Goal: Task Accomplishment & Management: Manage account settings

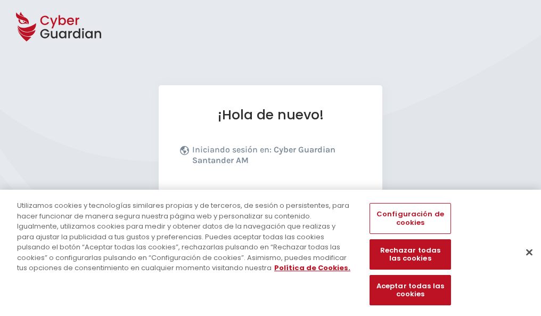
scroll to position [130, 0]
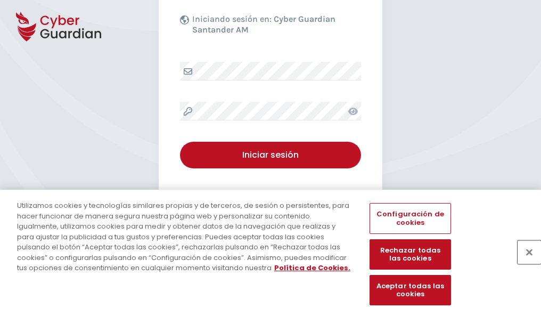
click at [524, 263] on button "Cerrar" at bounding box center [529, 251] width 23 height 23
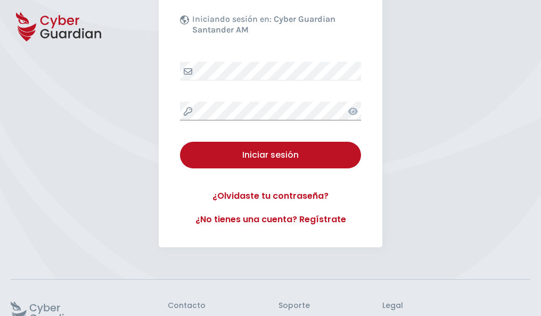
scroll to position [207, 0]
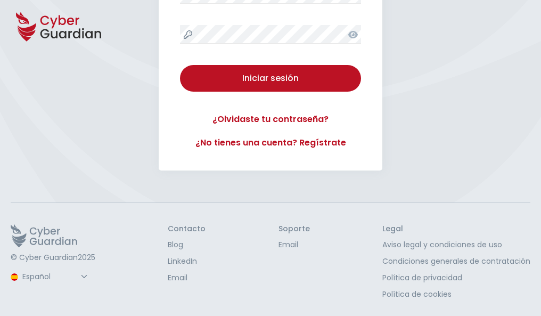
click at [180, 65] on button "Iniciar sesión" at bounding box center [270, 78] width 181 height 27
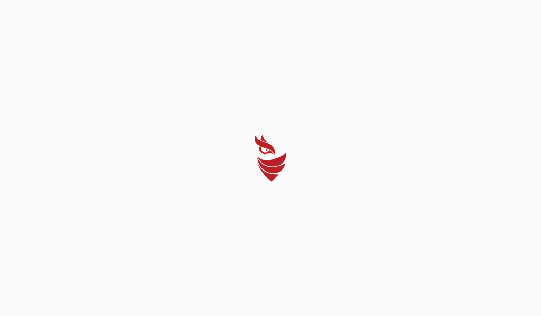
scroll to position [0, 0]
select select "Português (BR)"
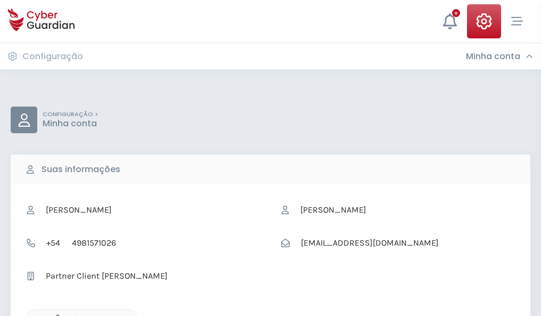
click at [55, 315] on icon "button" at bounding box center [55, 318] width 9 height 9
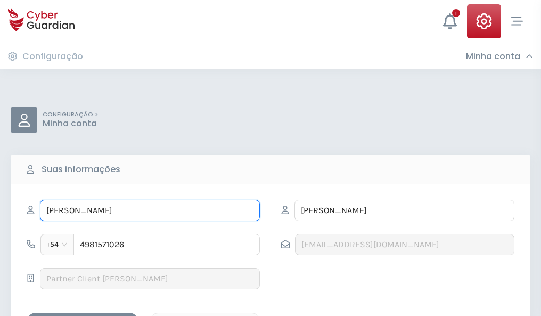
click at [150, 210] on input "ADELA" at bounding box center [150, 210] width 220 height 21
type input "A"
type input "Gregorio"
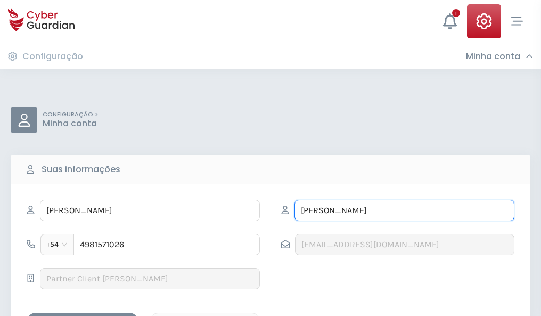
click at [404, 210] on input "NEIRA" at bounding box center [405, 210] width 220 height 21
type input "N"
type input "Alemany"
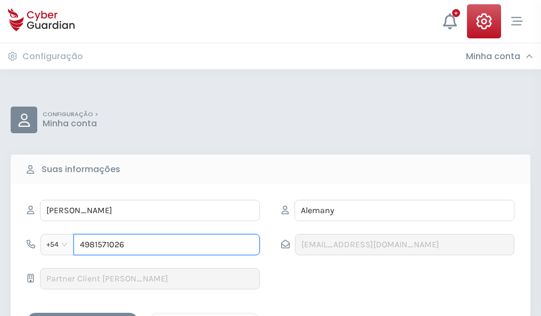
click at [167, 244] on input "4981571026" at bounding box center [166, 244] width 186 height 21
type input "4"
type input "4901852043"
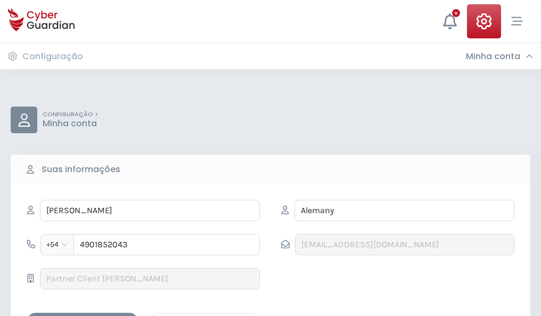
click at [83, 315] on div "Salvar alterações" at bounding box center [83, 321] width 96 height 13
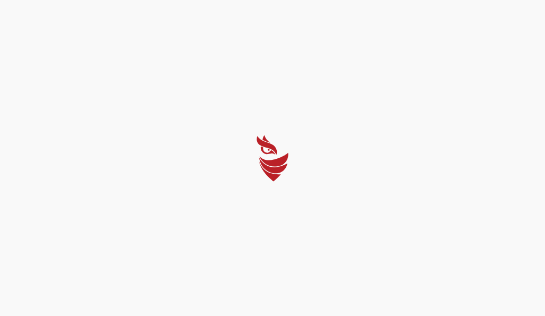
select select "Português (BR)"
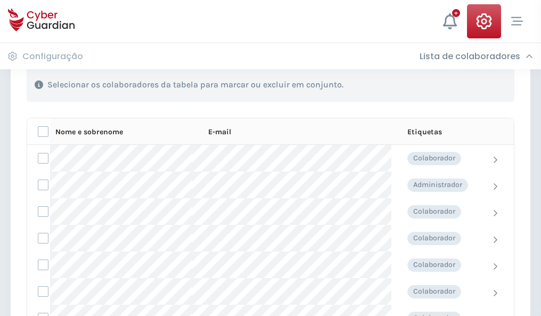
scroll to position [456, 0]
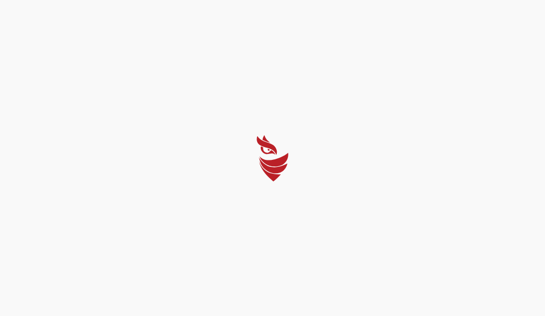
select select "Português (BR)"
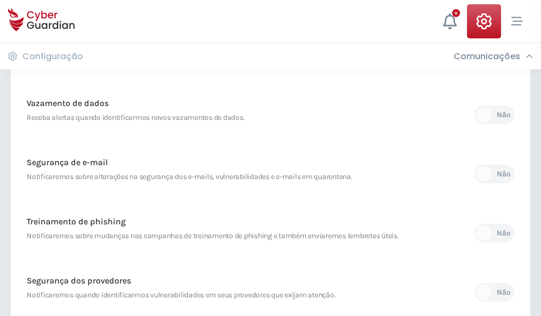
scroll to position [561, 0]
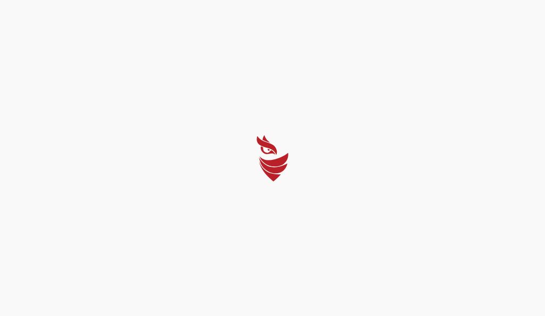
select select "Português (BR)"
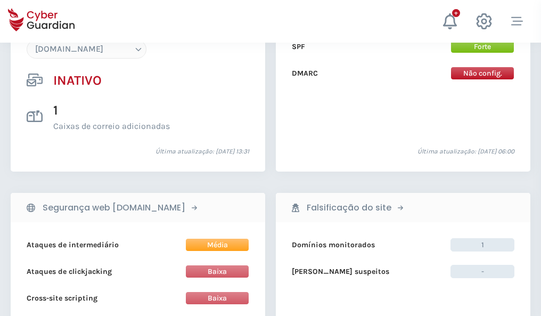
scroll to position [1002, 0]
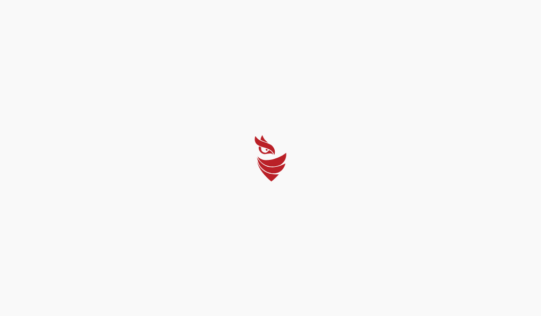
select select "Português (BR)"
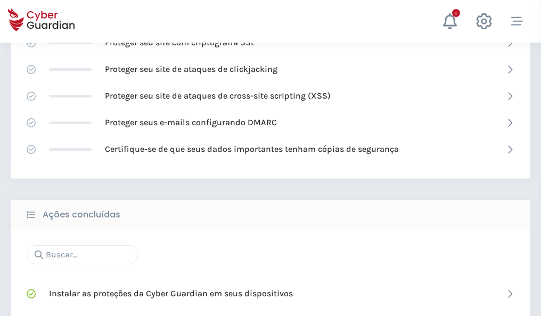
scroll to position [709, 0]
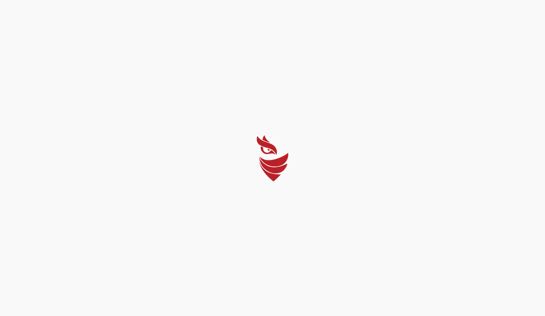
select select "Português (BR)"
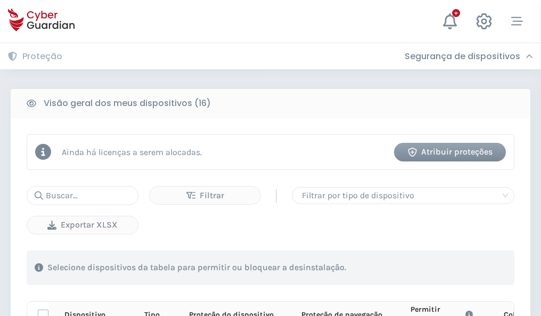
scroll to position [941, 0]
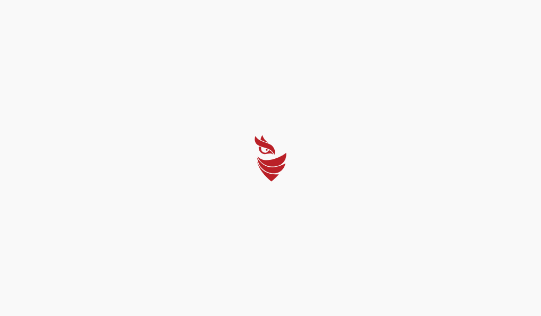
select select "Português (BR)"
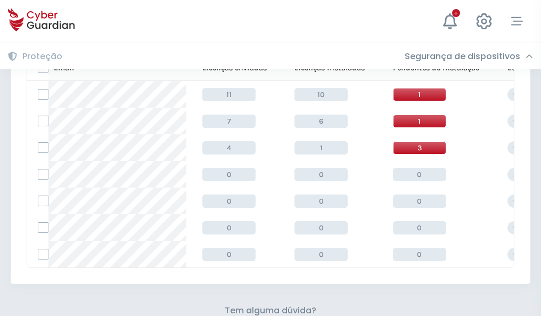
scroll to position [468, 0]
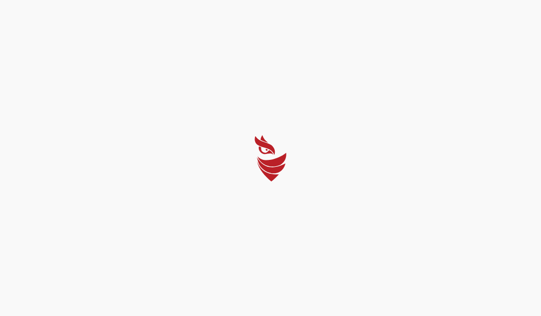
select select "Português (BR)"
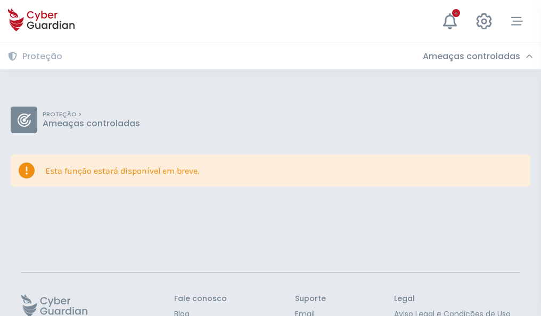
scroll to position [69, 0]
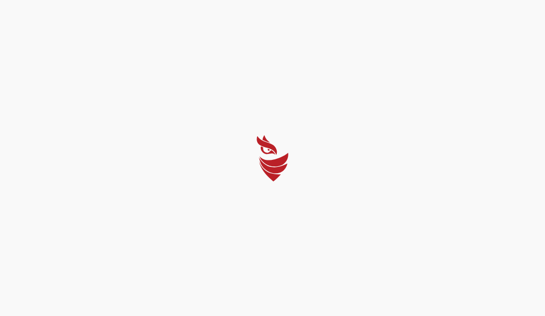
select select "Português (BR)"
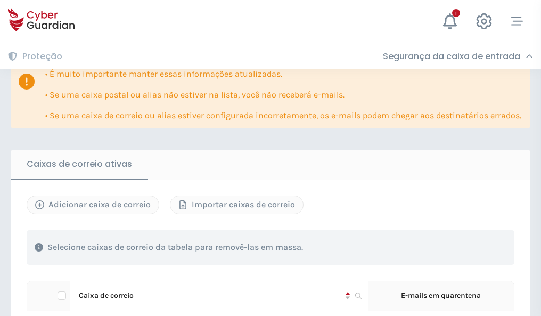
scroll to position [626, 0]
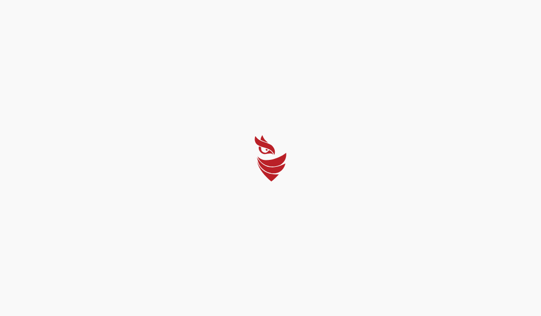
select select "Português (BR)"
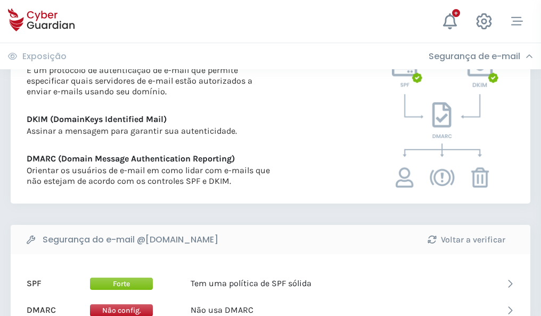
scroll to position [575, 0]
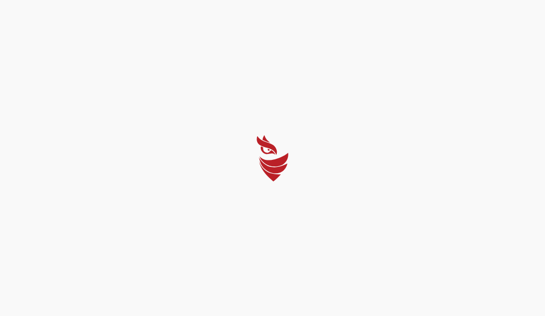
select select "Português (BR)"
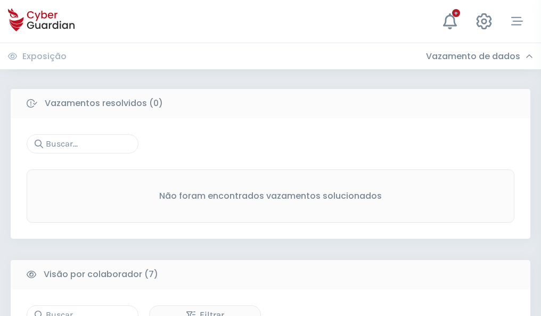
scroll to position [881, 0]
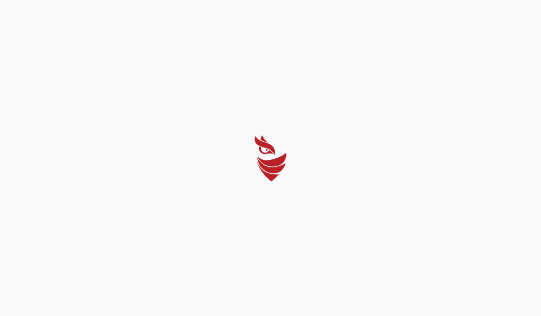
select select "Português (BR)"
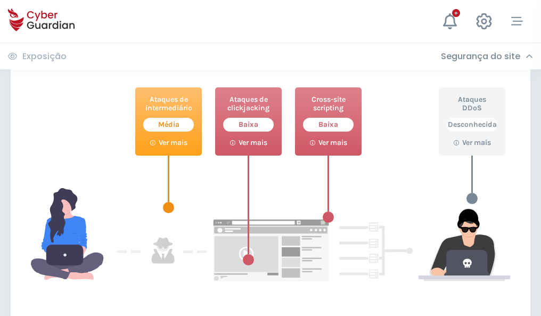
scroll to position [580, 0]
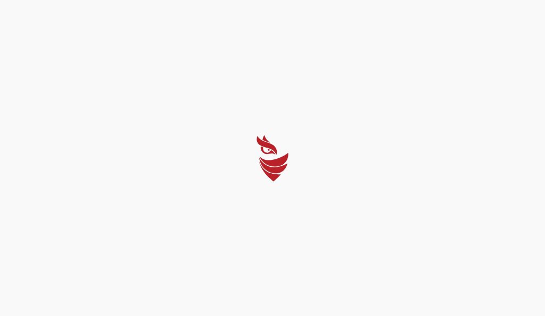
select select "Português (BR)"
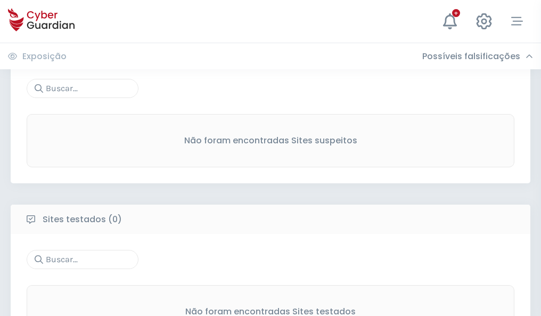
scroll to position [557, 0]
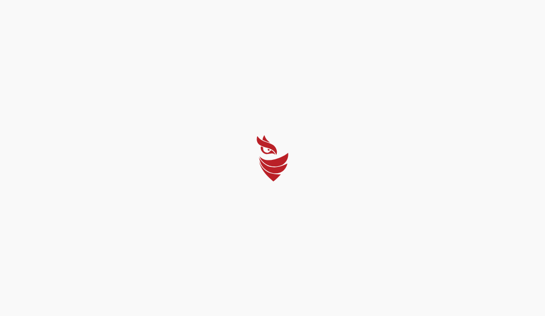
select select "Português (BR)"
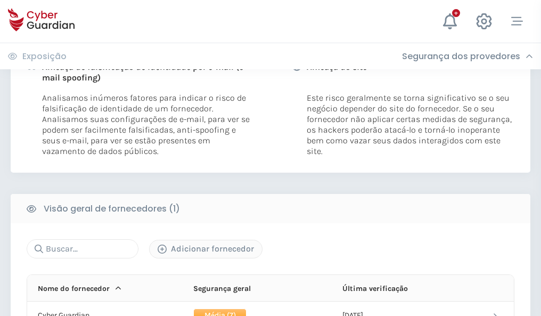
scroll to position [543, 0]
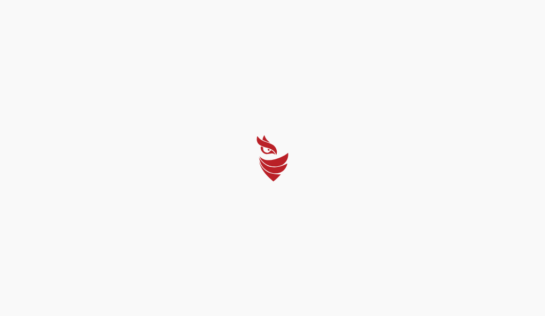
select select "Português (BR)"
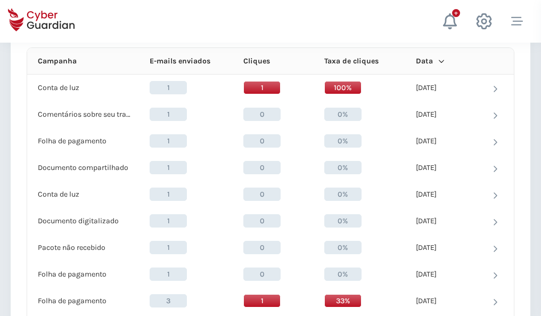
scroll to position [955, 0]
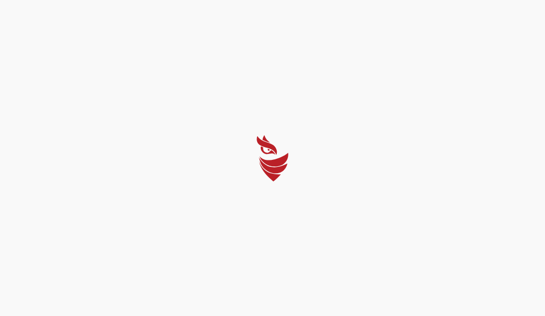
select select "Português (BR)"
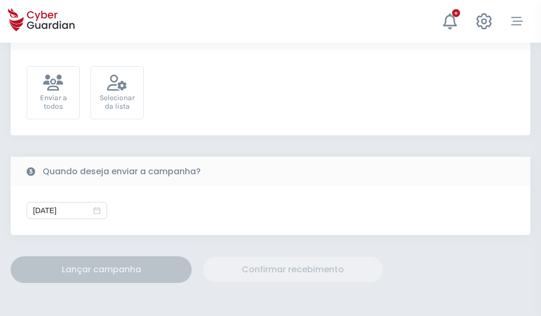
scroll to position [390, 0]
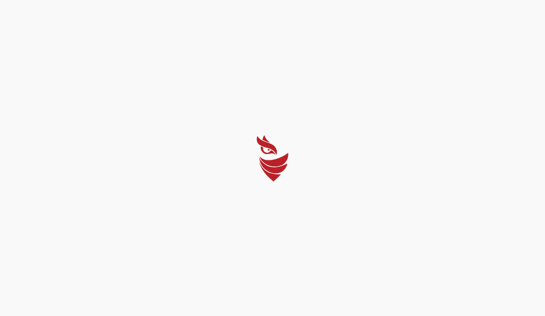
select select "Português (BR)"
